Goal: Task Accomplishment & Management: Complete application form

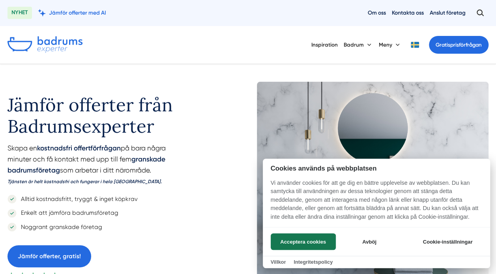
click at [457, 44] on div at bounding box center [248, 137] width 496 height 274
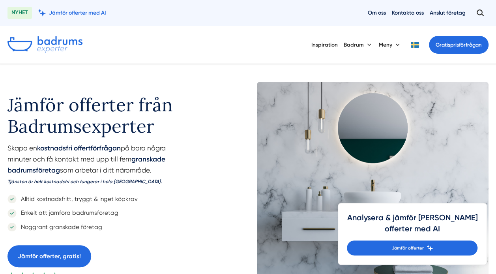
click at [463, 44] on link "Gratis prisförfrågan" at bounding box center [459, 45] width 60 height 18
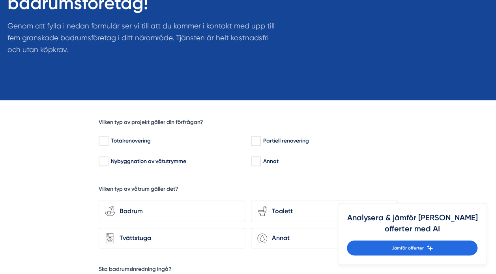
scroll to position [117, 0]
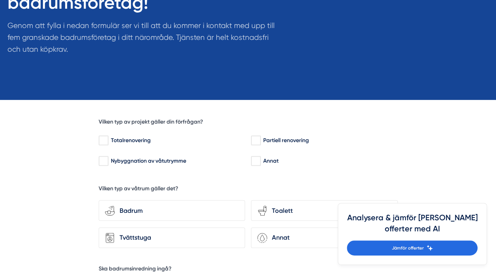
click at [128, 139] on div "Totalrenovering" at bounding box center [171, 141] width 144 height 8
click at [108, 139] on input "Totalrenovering" at bounding box center [103, 141] width 9 height 8
checkbox input "true"
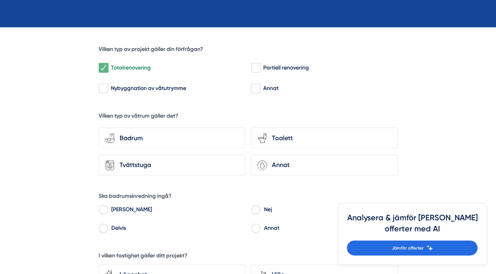
click at [213, 137] on div "Badrum" at bounding box center [177, 138] width 124 height 10
click at [0, 0] on input "bathroom-tub-towel Badrum" at bounding box center [0, 0] width 0 height 0
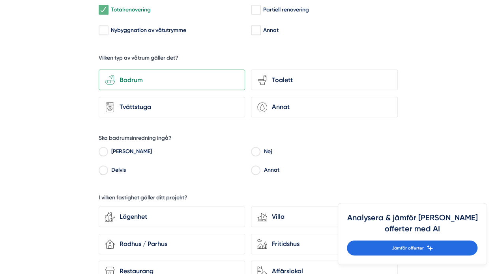
scroll to position [248, 0]
click at [103, 152] on input "[PERSON_NAME]" at bounding box center [103, 152] width 9 height 7
radio input "true"
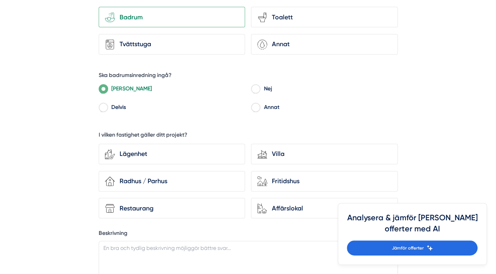
scroll to position [312, 0]
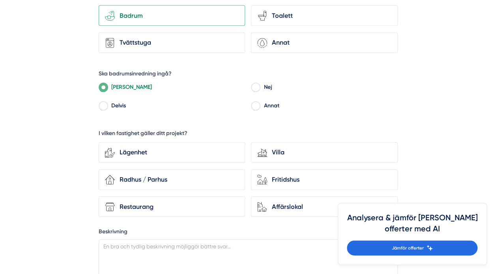
click at [169, 150] on div "Lägenhet" at bounding box center [177, 152] width 124 height 10
click at [0, 0] on input "Lägenhet" at bounding box center [0, 0] width 0 height 0
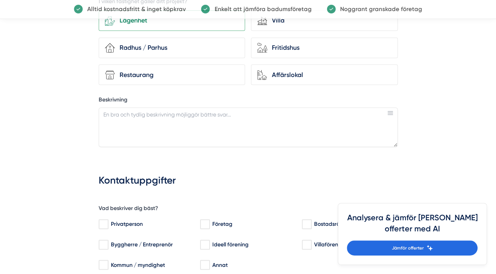
scroll to position [458, 0]
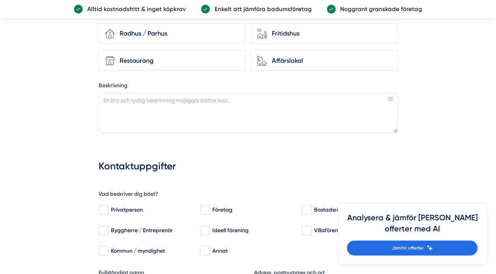
click at [105, 208] on input "Privatperson" at bounding box center [103, 210] width 9 height 8
checkbox input "true"
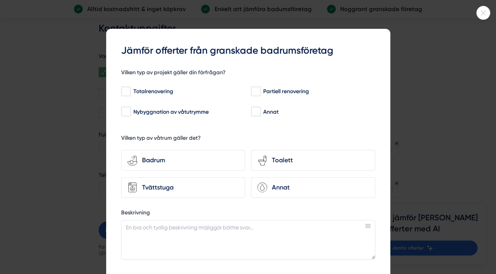
scroll to position [607, 0]
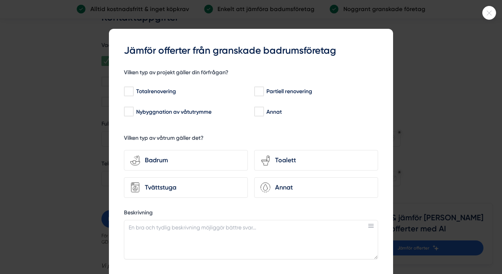
click at [491, 11] on icon at bounding box center [489, 13] width 13 height 5
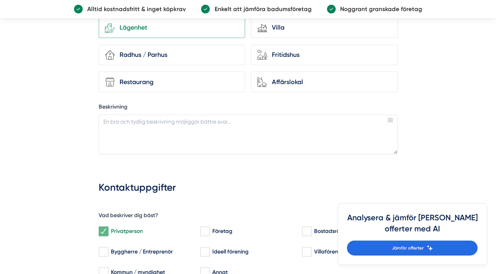
scroll to position [430, 0]
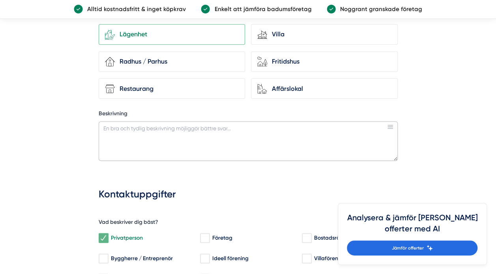
click at [196, 140] on textarea "Beskrivning" at bounding box center [248, 140] width 299 height 39
paste textarea "[DOMAIN_NAME]"
type textarea "[DOMAIN_NAME]"
drag, startPoint x: 180, startPoint y: 127, endPoint x: 90, endPoint y: 122, distance: 90.2
click at [90, 122] on div "fcb3d178-f12f-4cbe-aa20-cf2eb28af6a9 Vilken typ av projekt gäller din förfrågan…" at bounding box center [248, 130] width 387 height 687
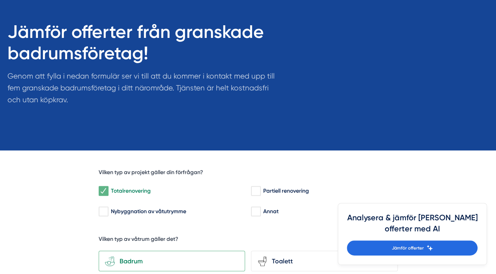
scroll to position [58, 0]
